Goal: Information Seeking & Learning: Learn about a topic

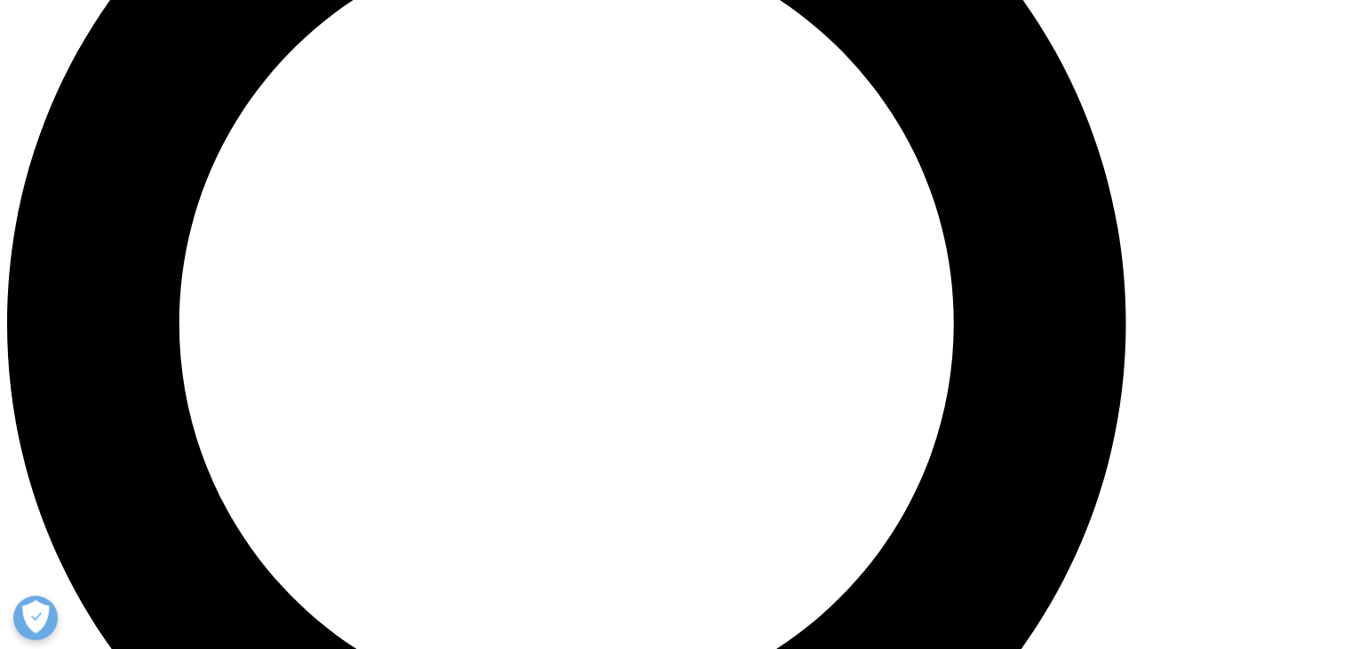
scroll to position [1602, 0]
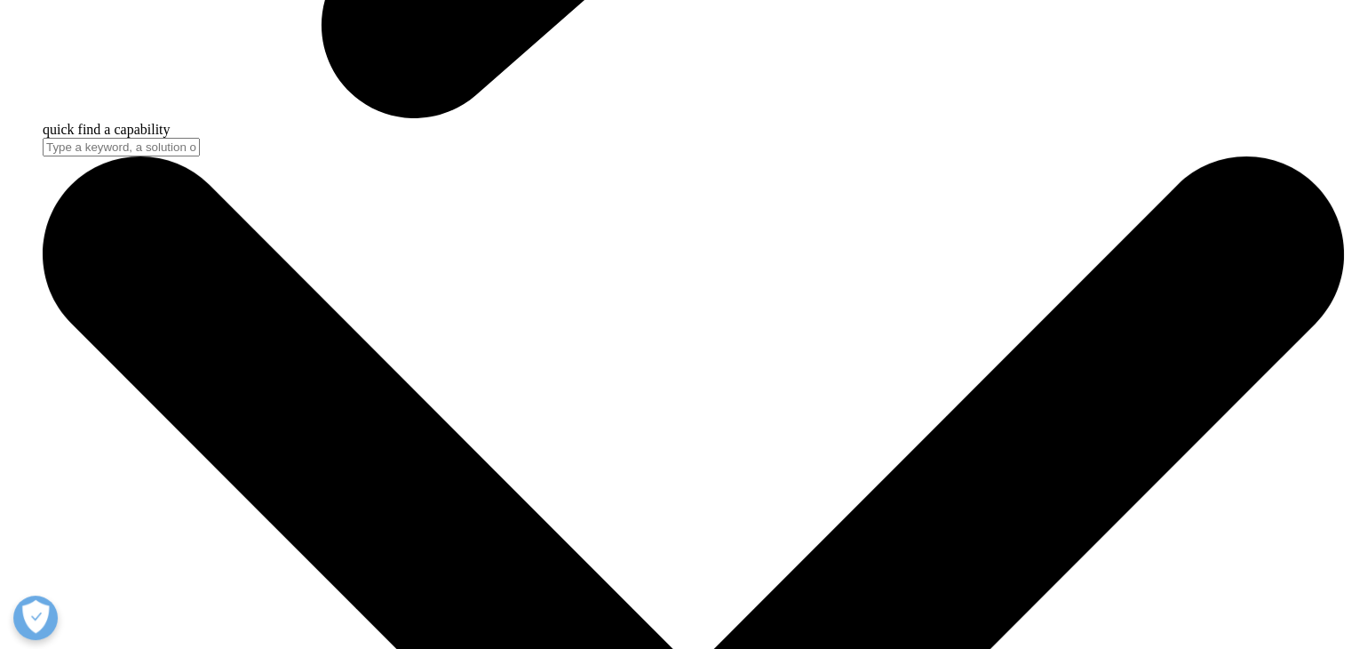
scroll to position [5891, 0]
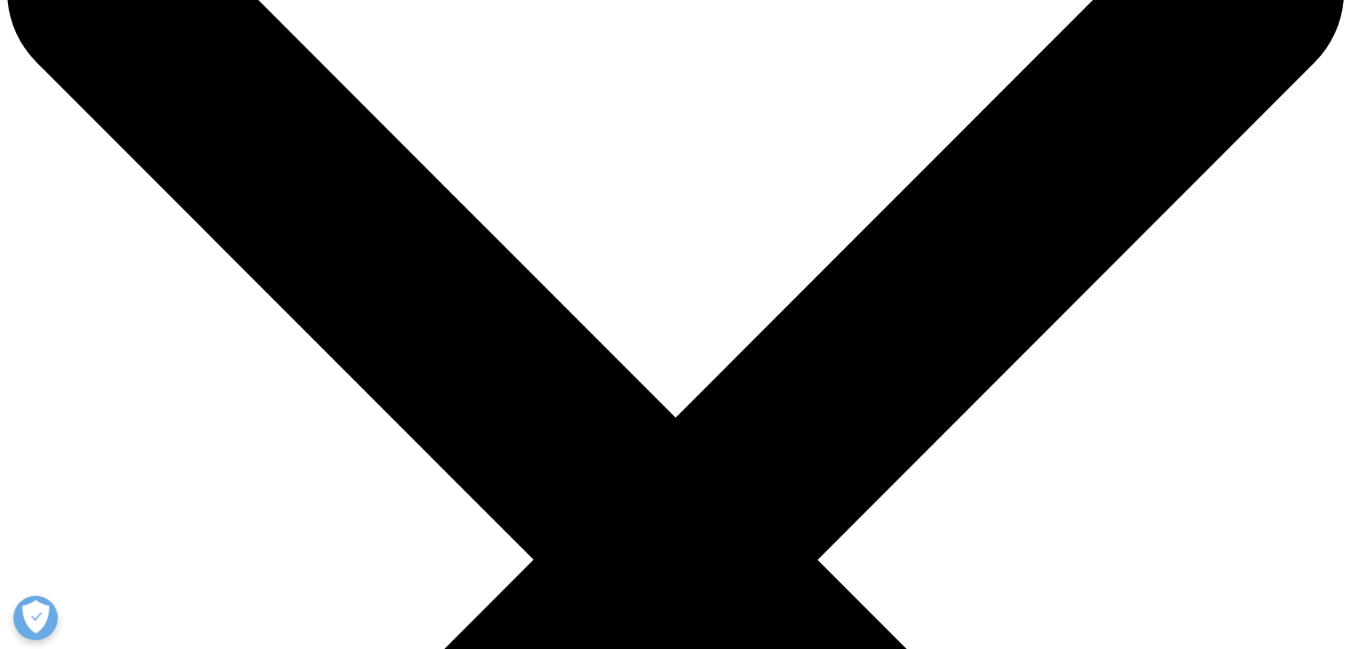
scroll to position [131, 0]
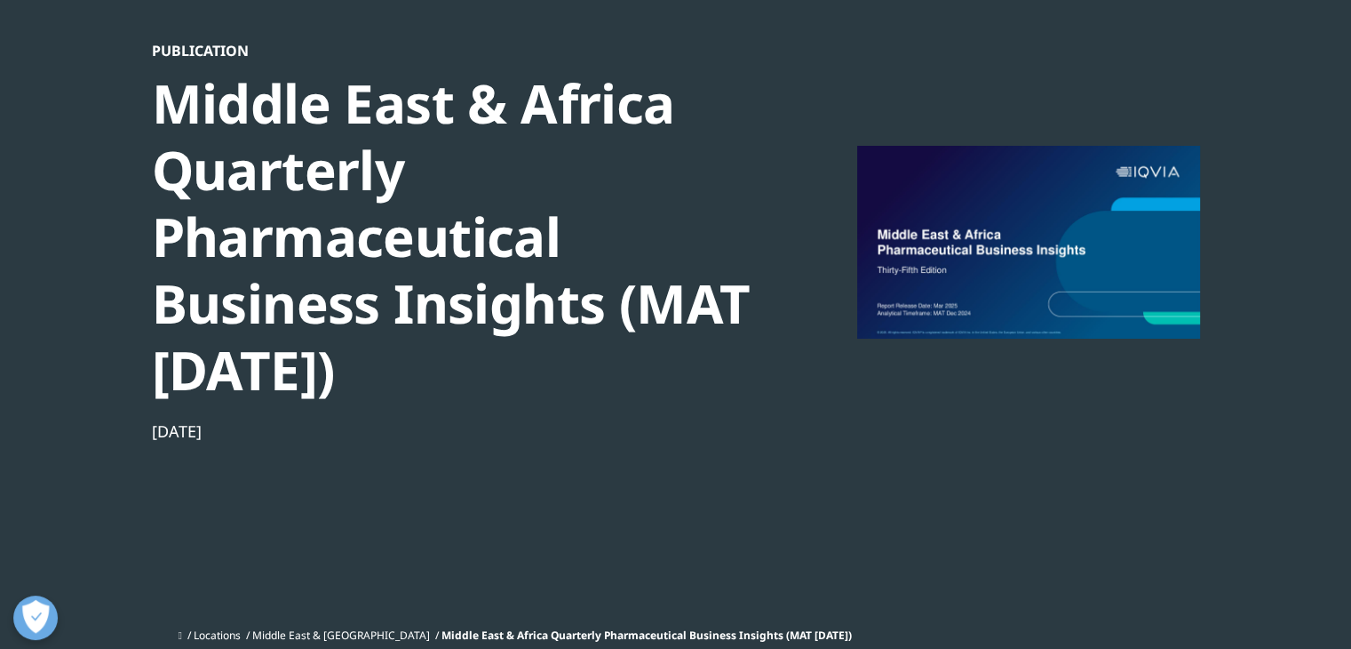
click at [1089, 238] on div at bounding box center [1028, 242] width 343 height 400
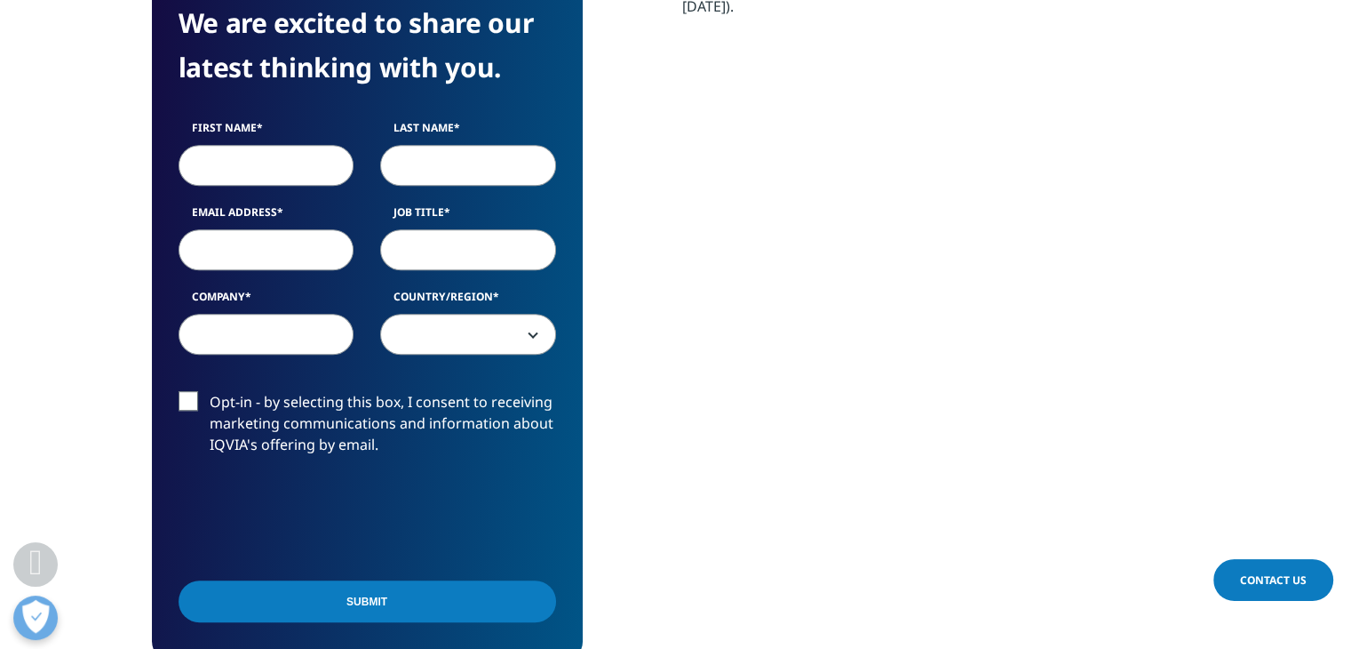
scroll to position [945, 0]
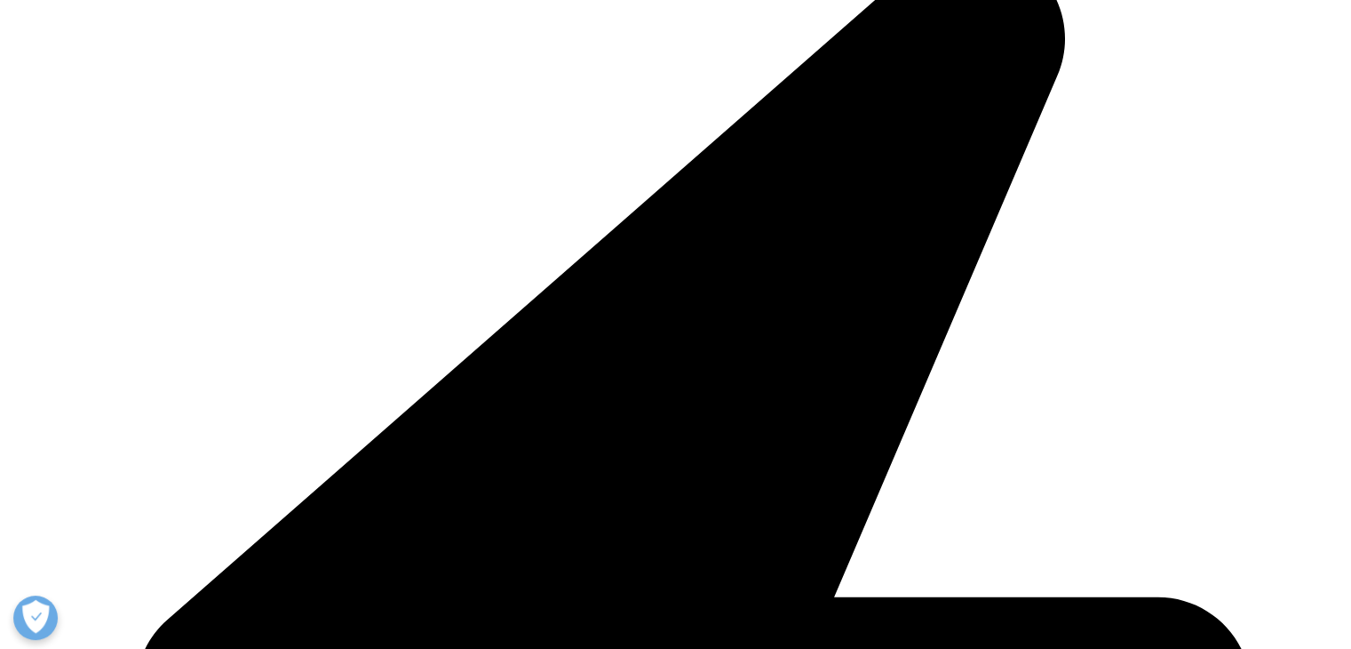
scroll to position [4456, 0]
